Goal: Transaction & Acquisition: Purchase product/service

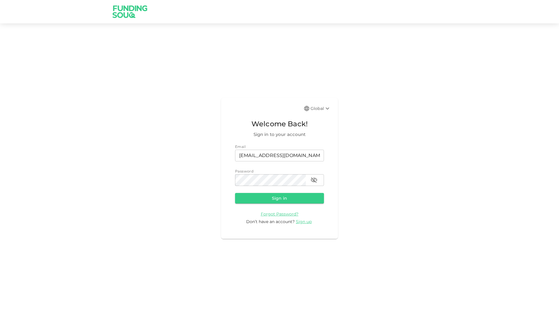
click at [183, 203] on div "Global Welcome Back! Sign in to your account Email email [EMAIL_ADDRESS][DOMAIN…" at bounding box center [279, 168] width 559 height 276
click at [271, 196] on button "Sign in" at bounding box center [279, 198] width 89 height 11
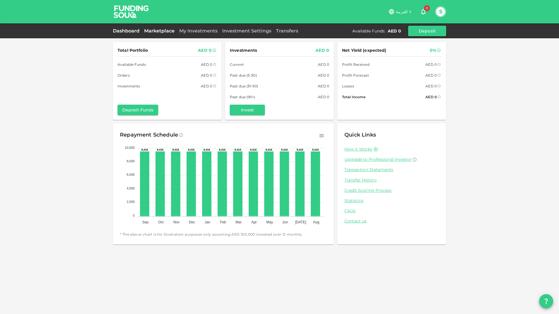
click at [161, 31] on link "Marketplace" at bounding box center [159, 31] width 35 height 6
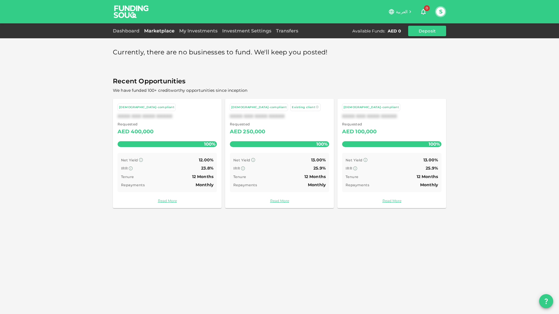
click at [201, 146] on div "100%" at bounding box center [167, 144] width 99 height 6
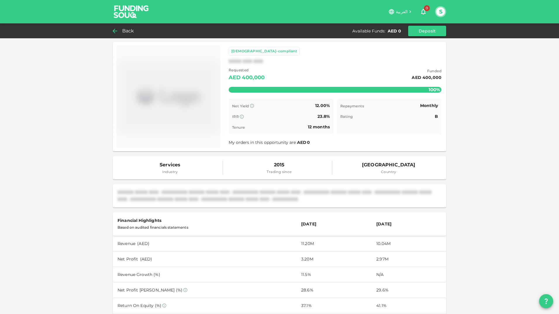
click at [125, 33] on span "Back" at bounding box center [128, 31] width 12 height 8
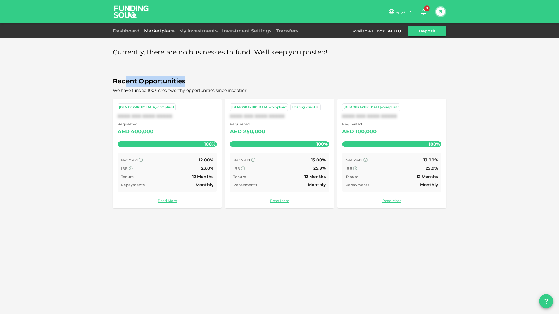
drag, startPoint x: 124, startPoint y: 80, endPoint x: 191, endPoint y: 81, distance: 67.0
click at [191, 81] on span "Recent Opportunities" at bounding box center [279, 81] width 333 height 11
drag, startPoint x: 191, startPoint y: 81, endPoint x: 242, endPoint y: 92, distance: 52.4
click at [242, 92] on span "We have funded 100+ creditworthy opportunities since inception" at bounding box center [180, 90] width 135 height 5
click at [202, 32] on link "My Investments" at bounding box center [198, 31] width 43 height 6
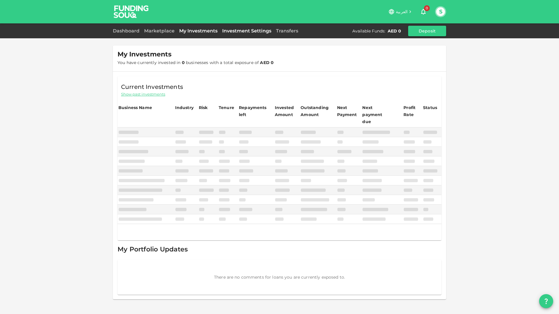
click at [238, 28] on link "Investment Settings" at bounding box center [247, 31] width 54 height 6
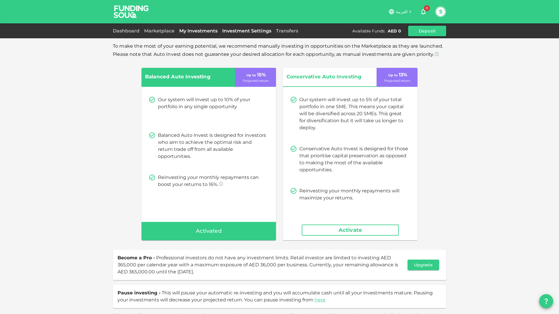
click at [201, 30] on link "My Investments" at bounding box center [198, 31] width 43 height 6
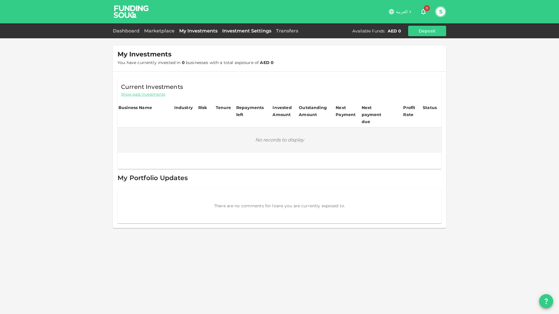
click at [229, 30] on link "Investment Settings" at bounding box center [247, 31] width 54 height 6
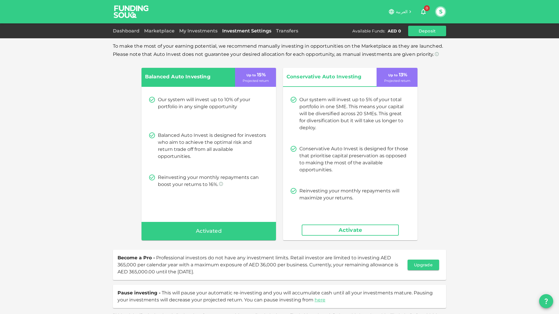
click at [203, 235] on span "Activated" at bounding box center [209, 231] width 26 height 9
click at [349, 232] on button "Activate" at bounding box center [350, 230] width 97 height 11
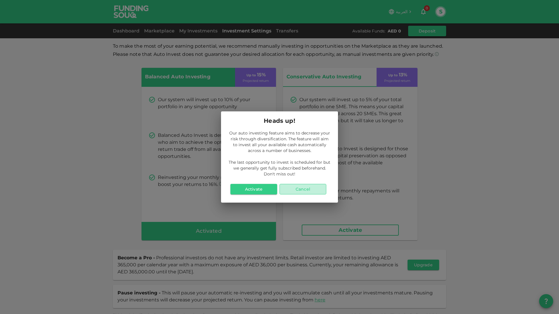
click at [316, 189] on button "Cancel" at bounding box center [303, 189] width 47 height 11
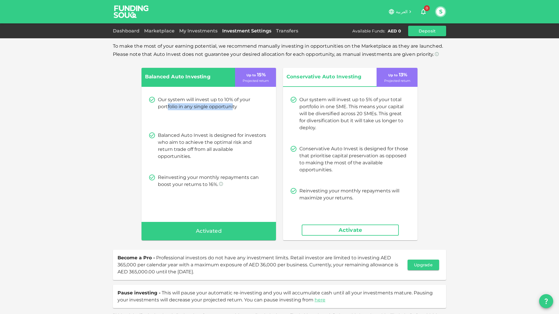
drag, startPoint x: 184, startPoint y: 106, endPoint x: 231, endPoint y: 108, distance: 47.4
click at [231, 108] on p "Our system will invest up to 10% of your portfolio in any single opportunity" at bounding box center [212, 103] width 109 height 14
click at [175, 131] on div "Our system will invest up to 10% of your portfolio in any single opportunity Ba…" at bounding box center [209, 142] width 135 height 106
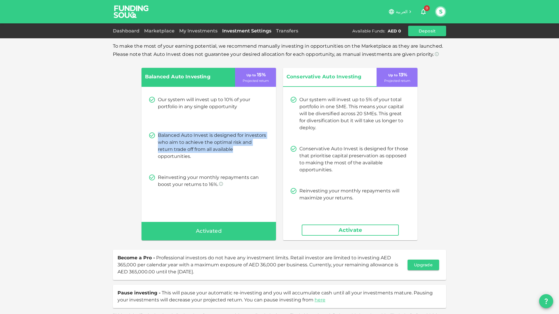
drag, startPoint x: 157, startPoint y: 134, endPoint x: 255, endPoint y: 147, distance: 98.8
click at [255, 147] on p "Balanced Auto Invest is designed for investors who aim to achieve the optimal r…" at bounding box center [212, 146] width 109 height 28
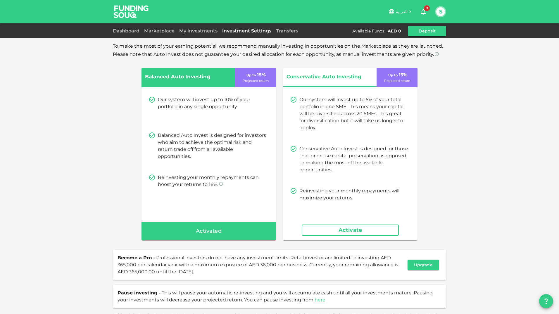
drag, startPoint x: 255, startPoint y: 147, endPoint x: 200, endPoint y: 141, distance: 54.8
click at [200, 141] on p "Balanced Auto Invest is designed for investors who aim to achieve the optimal r…" at bounding box center [212, 146] width 109 height 28
drag, startPoint x: 209, startPoint y: 136, endPoint x: 262, endPoint y: 139, distance: 53.3
click at [262, 139] on p "Balanced Auto Invest is designed for investors who aim to achieve the optimal r…" at bounding box center [212, 146] width 109 height 28
click at [183, 141] on p "Balanced Auto Invest is designed for investors who aim to achieve the optimal r…" at bounding box center [212, 146] width 109 height 28
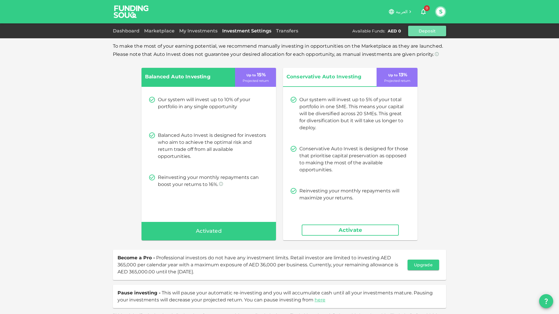
click at [436, 29] on button "Deposit" at bounding box center [427, 31] width 38 height 11
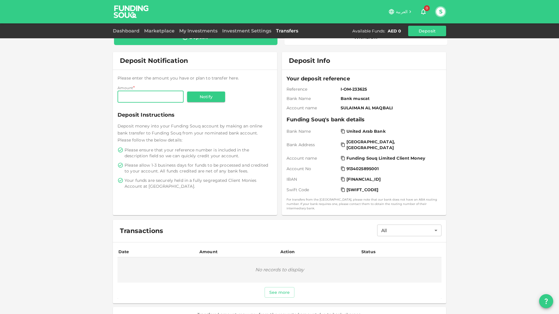
scroll to position [21, 0]
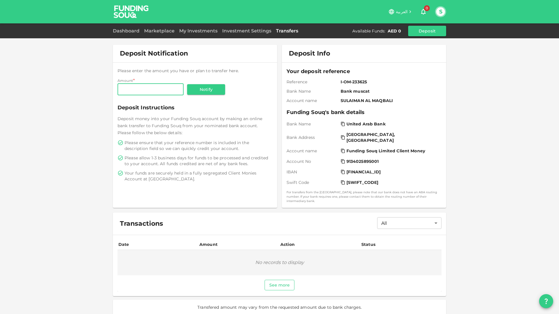
click at [279, 282] on button "See more" at bounding box center [280, 285] width 30 height 11
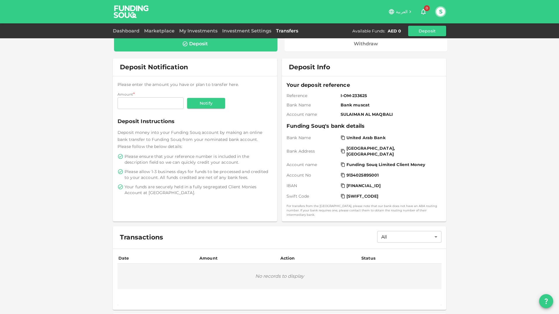
scroll to position [0, 0]
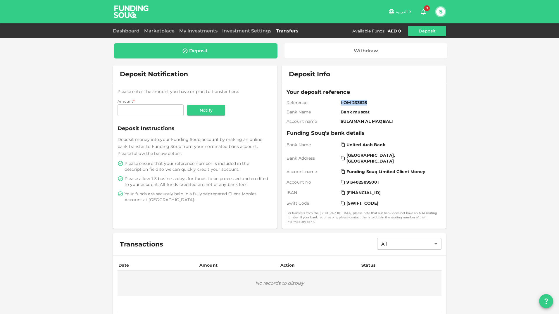
drag, startPoint x: 339, startPoint y: 100, endPoint x: 378, endPoint y: 100, distance: 38.9
click at [378, 100] on span "I-OM-233625" at bounding box center [390, 103] width 99 height 6
drag, startPoint x: 378, startPoint y: 100, endPoint x: 355, endPoint y: 99, distance: 23.2
click at [355, 99] on div "Your deposit reference Reference I-OM-233625 Bank Name Bank muscat Account name…" at bounding box center [364, 106] width 155 height 36
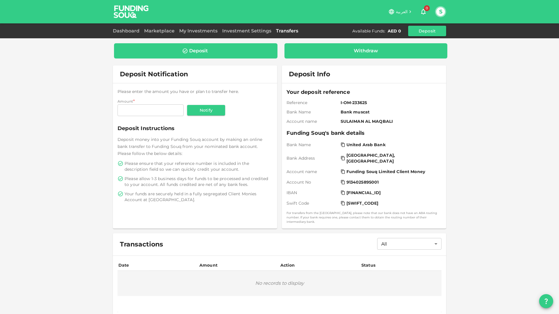
click at [377, 53] on div "Withdraw" at bounding box center [366, 51] width 154 height 6
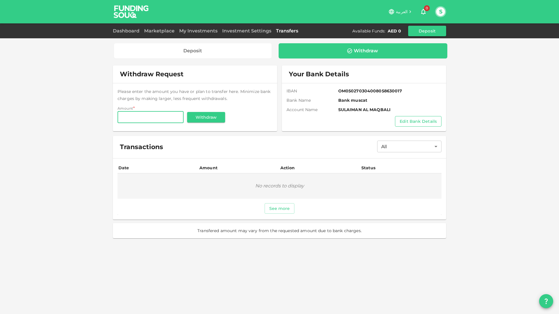
click at [431, 123] on button "Edit Bank Details" at bounding box center [418, 121] width 47 height 11
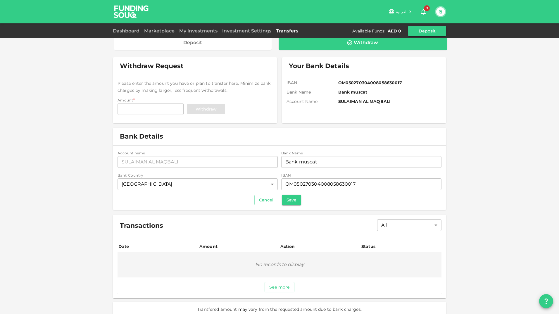
scroll to position [15, 0]
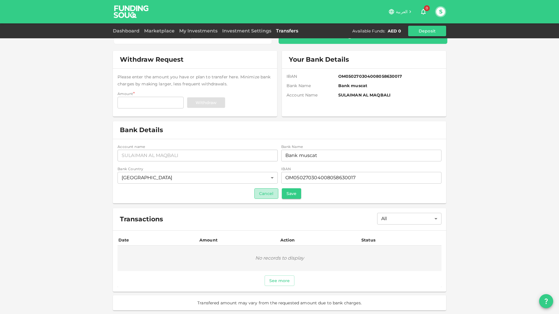
click at [269, 194] on button "Cancel" at bounding box center [267, 193] width 24 height 11
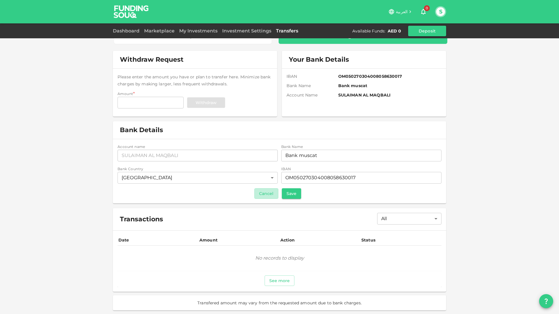
scroll to position [0, 0]
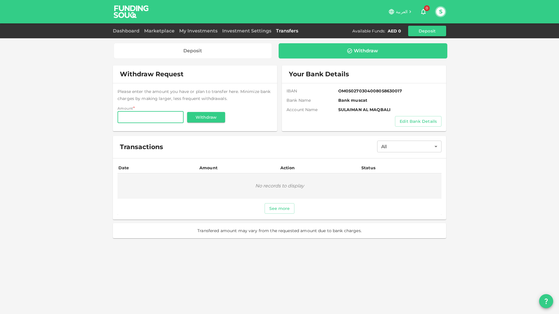
click at [132, 120] on input "Amount" at bounding box center [151, 117] width 66 height 12
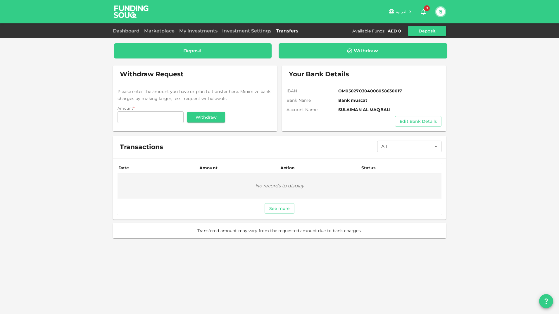
drag, startPoint x: 196, startPoint y: 48, endPoint x: 196, endPoint y: 54, distance: 5.6
click at [196, 48] on div "Deposit" at bounding box center [192, 51] width 19 height 6
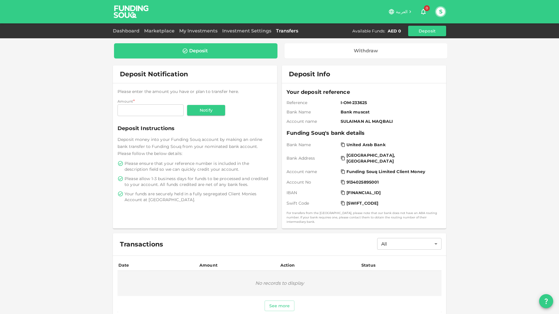
click at [149, 26] on div "Dashboard Marketplace My Investments Investment Settings Transfers Available Fu…" at bounding box center [279, 31] width 333 height 11
click at [150, 31] on link "Marketplace" at bounding box center [159, 31] width 35 height 6
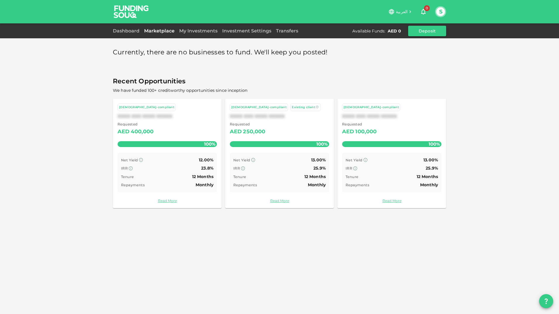
click at [131, 108] on div "[DEMOGRAPHIC_DATA]-compliant" at bounding box center [146, 107] width 55 height 5
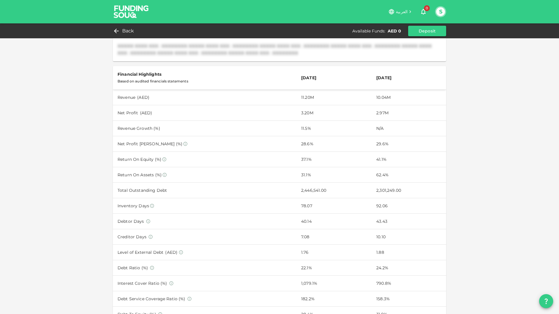
scroll to position [290, 0]
